Goal: Transaction & Acquisition: Purchase product/service

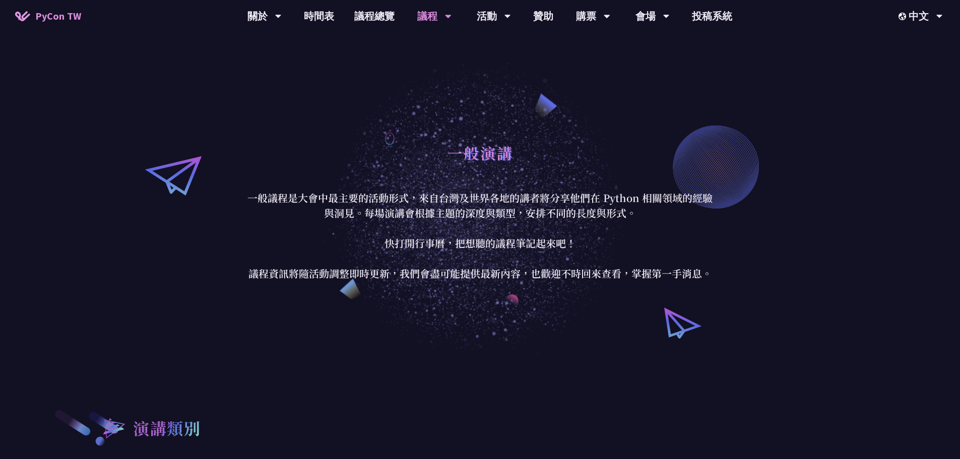
click at [53, 20] on span "PyCon TW" at bounding box center [58, 16] width 46 height 15
click at [53, 16] on span "PyCon TW" at bounding box center [58, 16] width 46 height 15
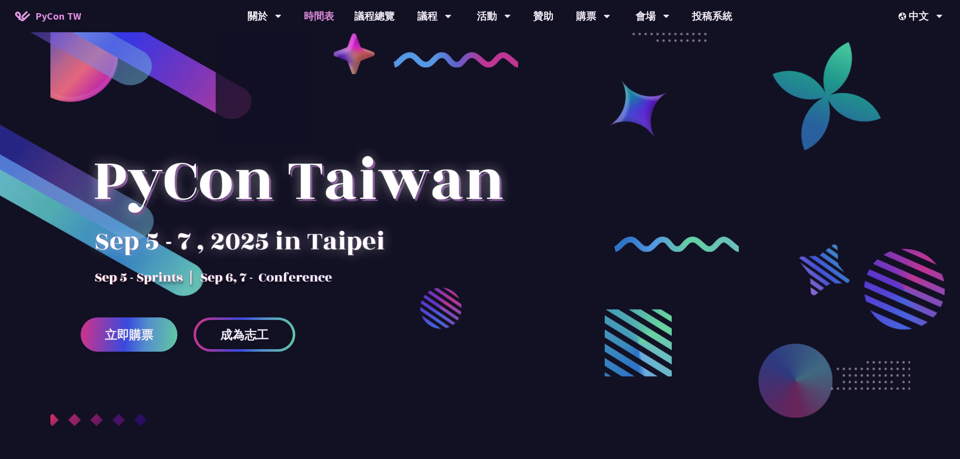
click at [306, 13] on link "時間表" at bounding box center [319, 16] width 50 height 32
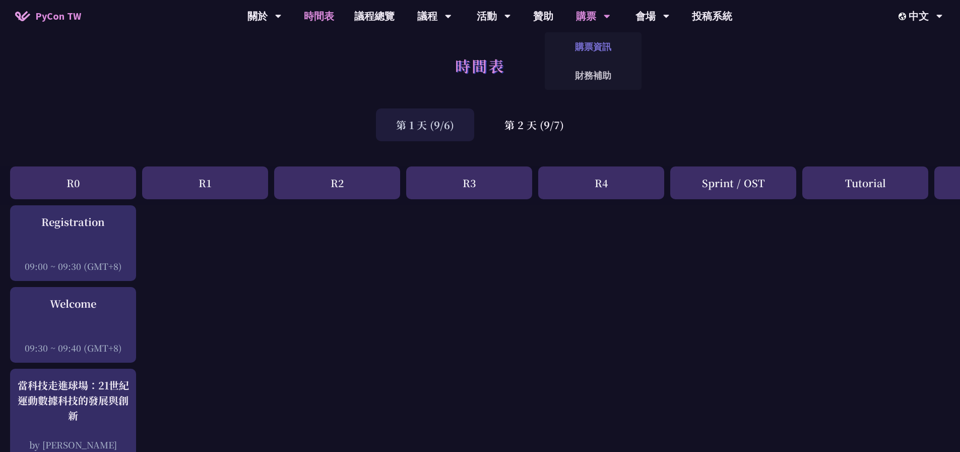
click at [591, 41] on link "購票資訊" at bounding box center [593, 47] width 97 height 24
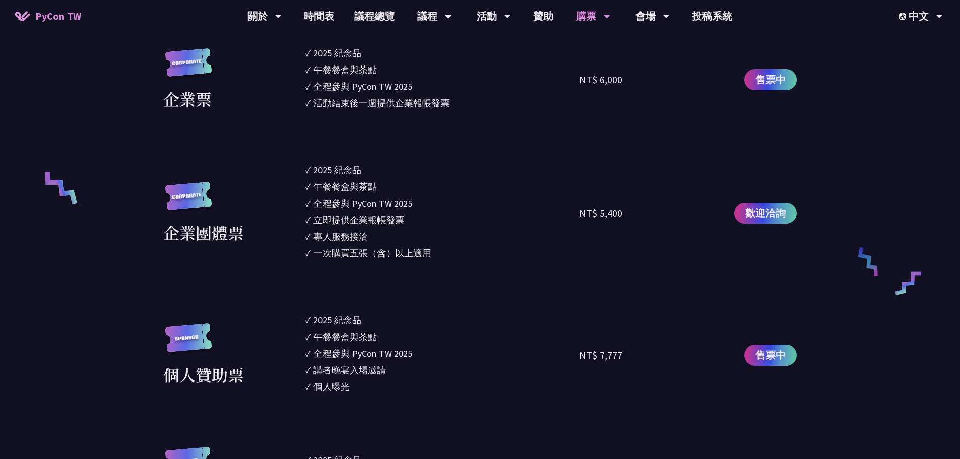
scroll to position [605, 0]
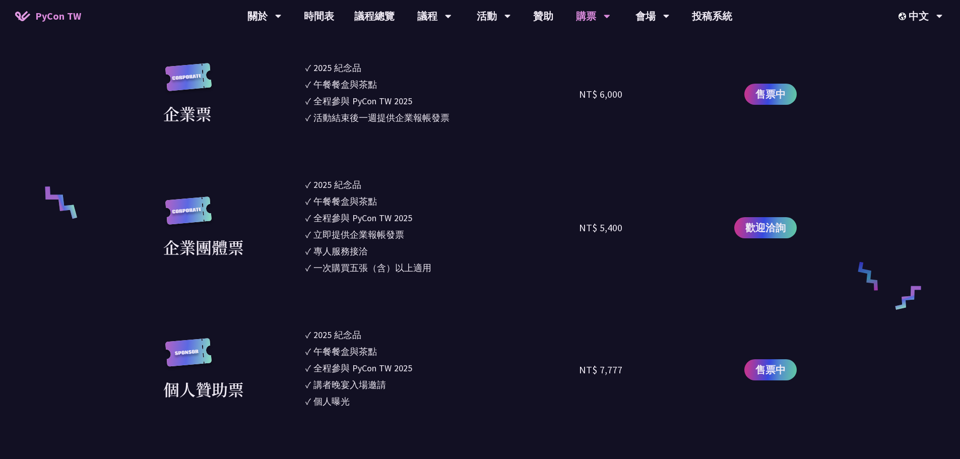
drag, startPoint x: 313, startPoint y: 184, endPoint x: 457, endPoint y: 278, distance: 171.5
click at [457, 278] on section "企業票 ✓ 2025 紀念品 ✓ 午餐餐盒與茶點 ✓ 全程參與 PyCon TW 2025 ✓ 活動結束後一週提供企業報帳發票 NT$ 6,000 售票中 企…" at bounding box center [480, 408] width 634 height 694
click at [462, 272] on li "✓ 一次購買五張（含）以上適用" at bounding box center [442, 268] width 274 height 14
drag, startPoint x: 470, startPoint y: 278, endPoint x: 299, endPoint y: 179, distance: 196.9
click at [299, 179] on section "企業票 ✓ 2025 紀念品 ✓ 午餐餐盒與茶點 ✓ 全程參與 PyCon TW 2025 ✓ 活動結束後一週提供企業報帳發票 NT$ 6,000 售票中 企…" at bounding box center [480, 408] width 634 height 694
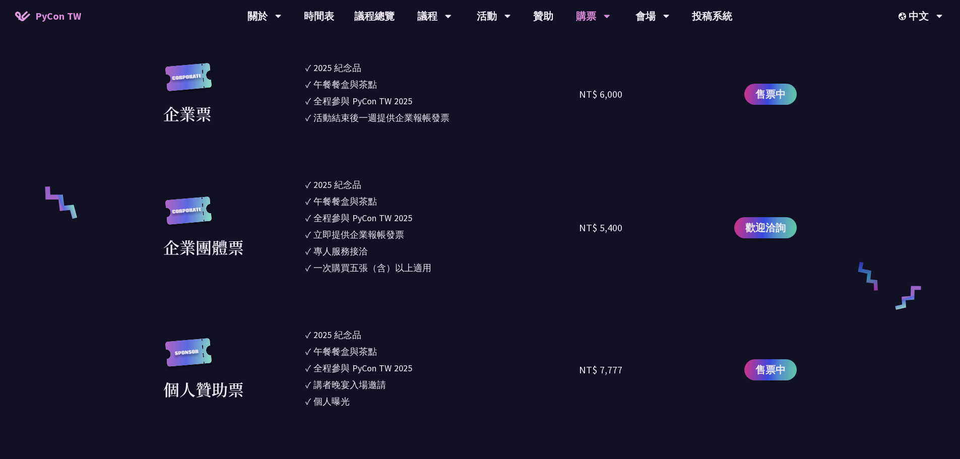
click at [467, 188] on li "✓ 2025 [PERSON_NAME]" at bounding box center [442, 185] width 274 height 14
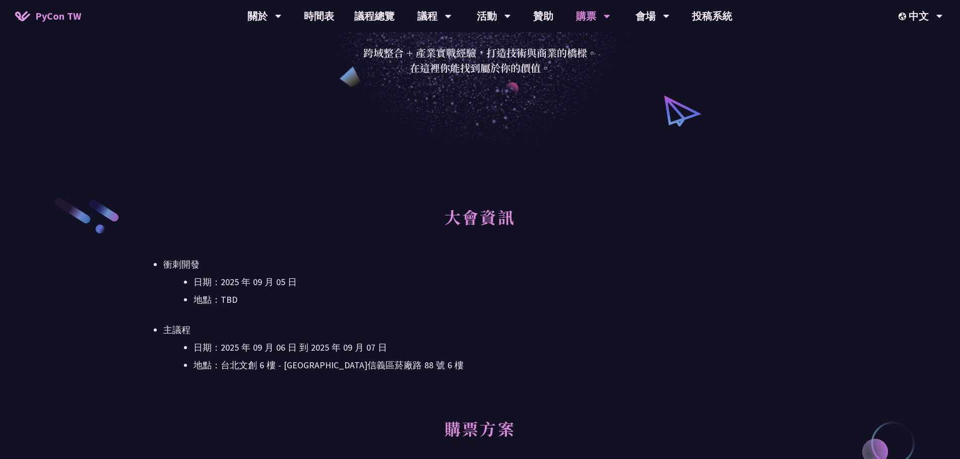
scroll to position [0, 0]
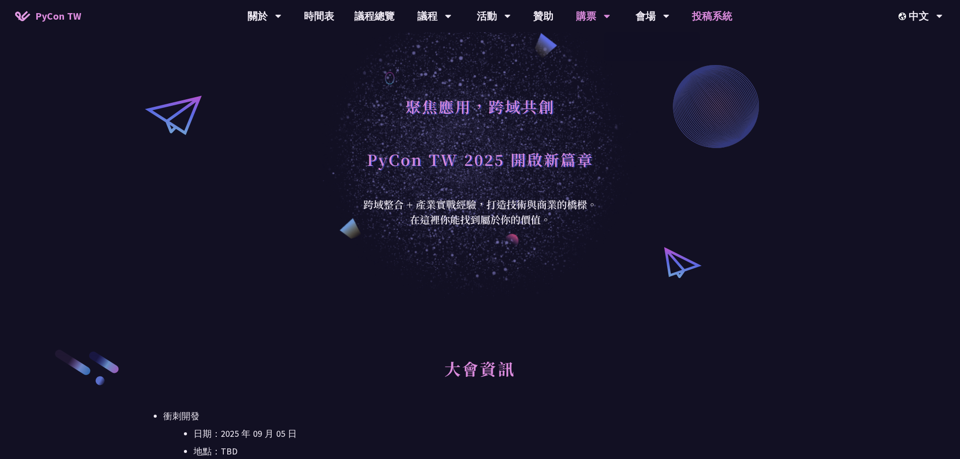
click at [714, 20] on link "投稿系統" at bounding box center [712, 16] width 60 height 32
click at [337, 122] on div "聚焦應用，跨域共創 PyCon TW 2025 開啟新篇章 跨域整合 + 產業實戰經驗，打造技術與商業的橋樑。 在這裡你能找到屬於你的價值。" at bounding box center [480, 149] width 960 height 298
